Goal: Find specific fact: Find contact information

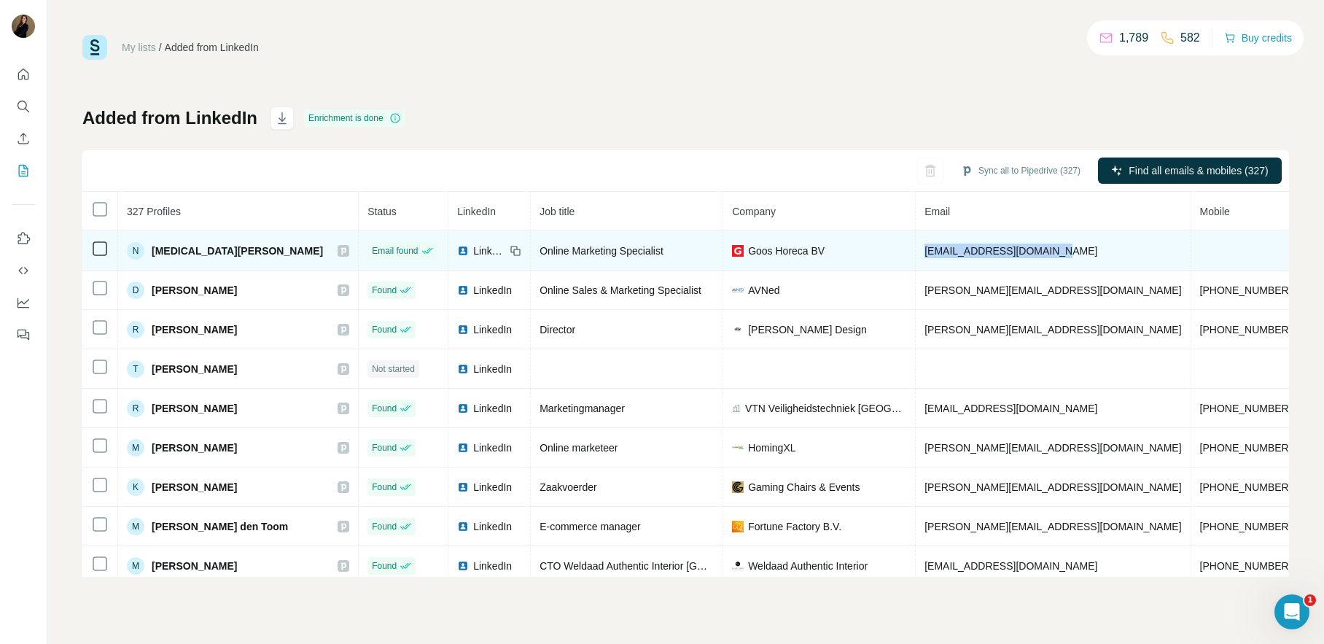
drag, startPoint x: 1005, startPoint y: 250, endPoint x: 856, endPoint y: 248, distance: 149.5
click at [916, 248] on td "nachterhof@gooshoreca.nl" at bounding box center [1053, 250] width 275 height 39
copy span "nachterhof@gooshoreca.nl"
